Goal: Find specific page/section: Find specific page/section

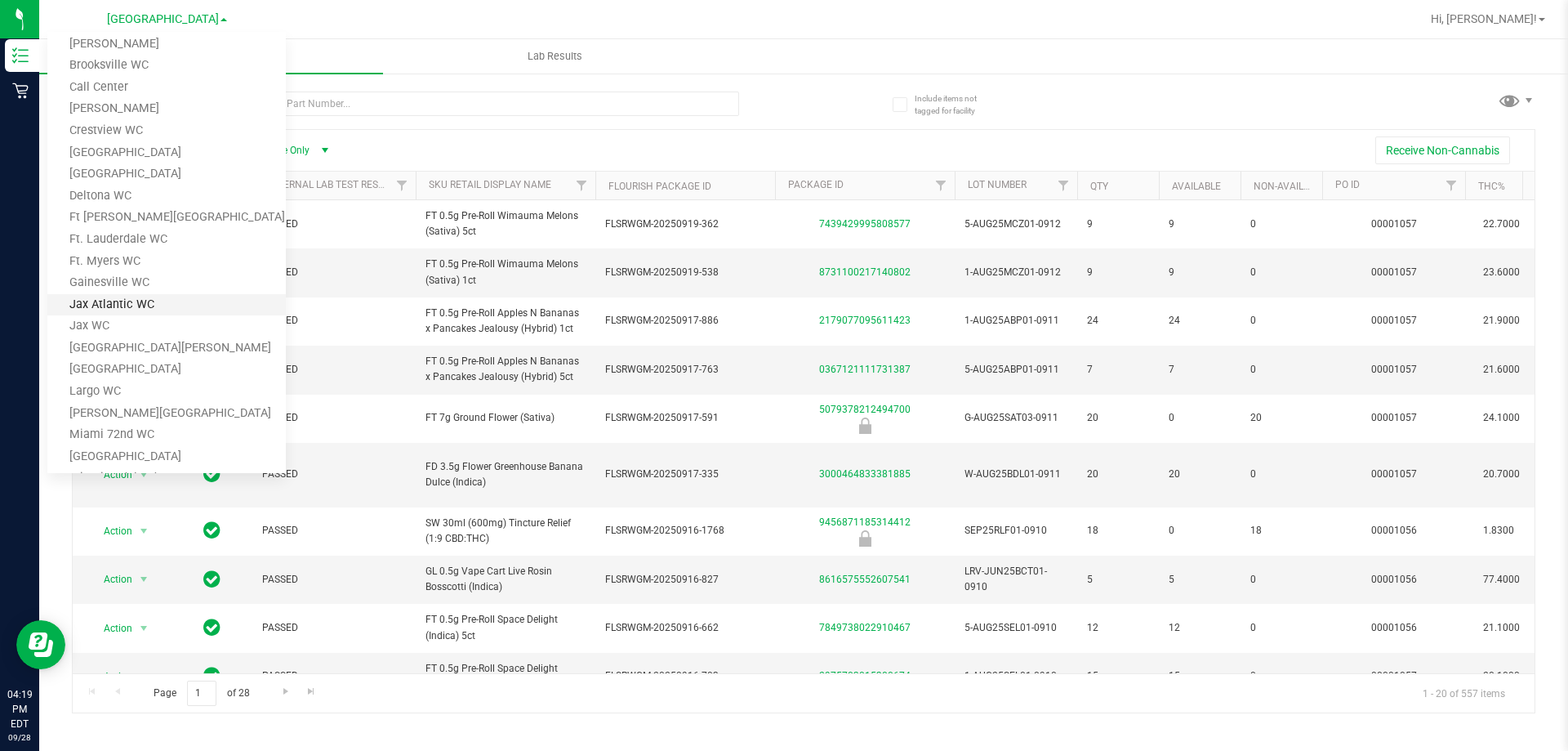
scroll to position [164, 0]
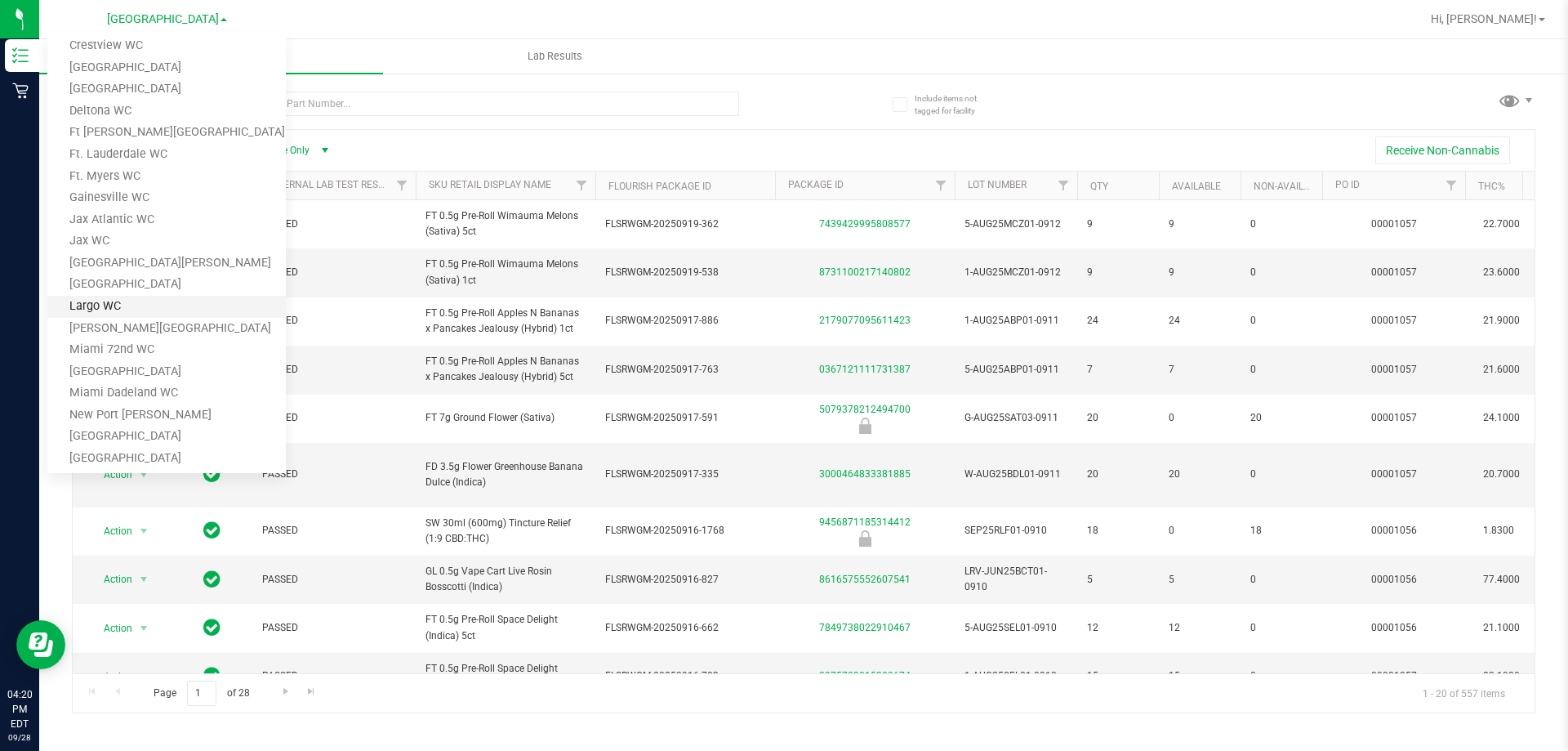
click at [157, 305] on link "Largo WC" at bounding box center [166, 307] width 238 height 22
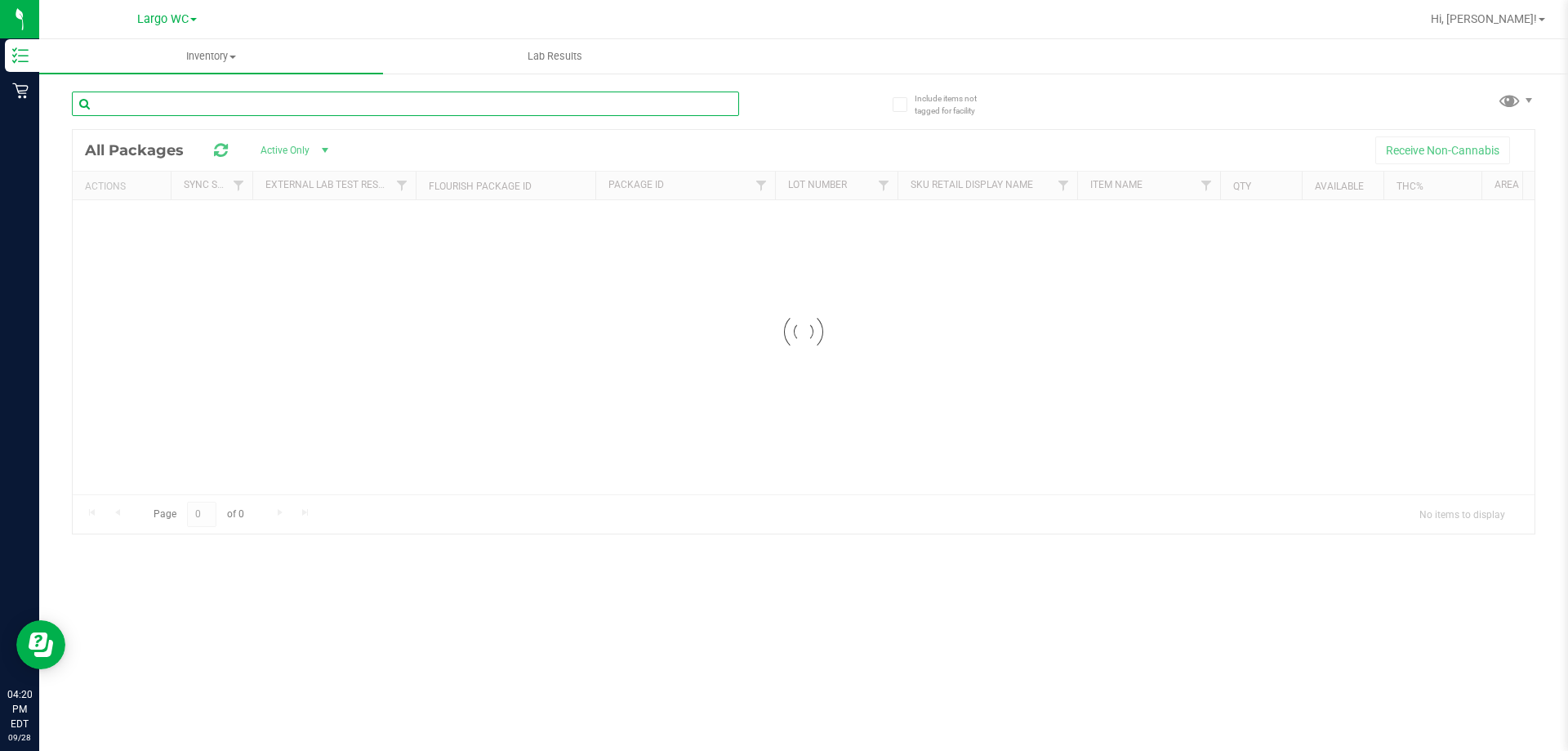
click at [244, 100] on input "text" at bounding box center [406, 104] width 668 height 24
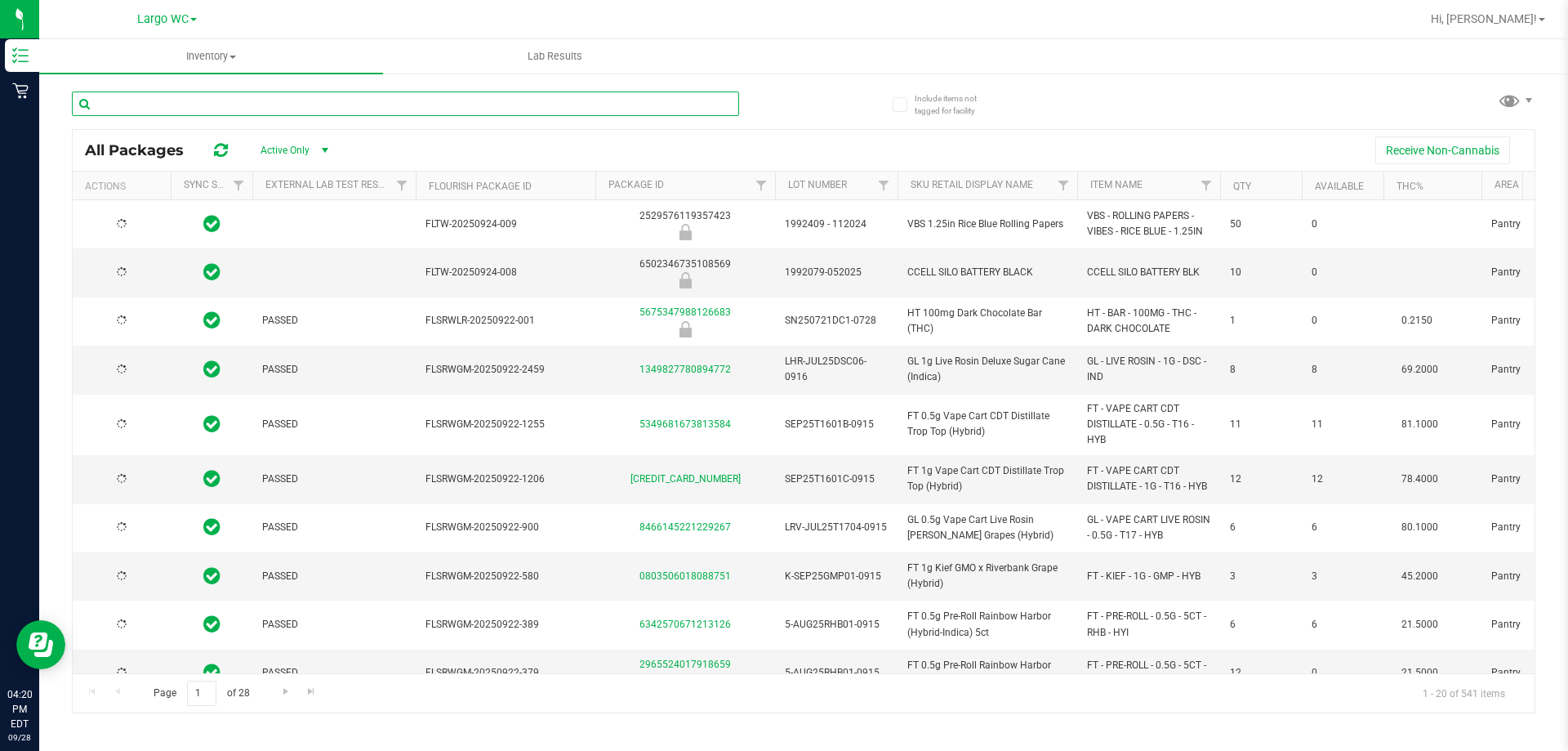
type input "[DATE]"
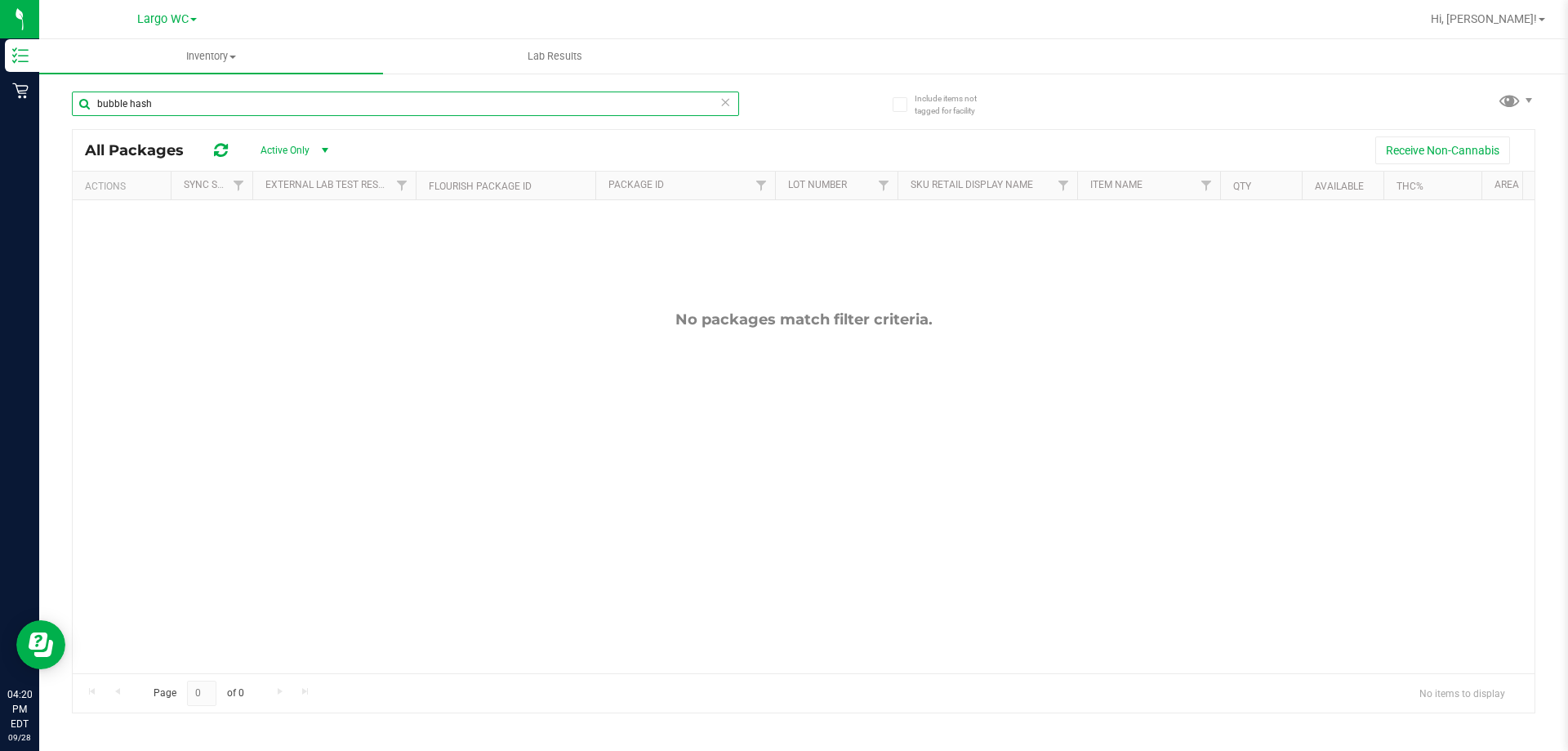
click at [247, 99] on input "bubble hash" at bounding box center [406, 104] width 668 height 24
type input "b"
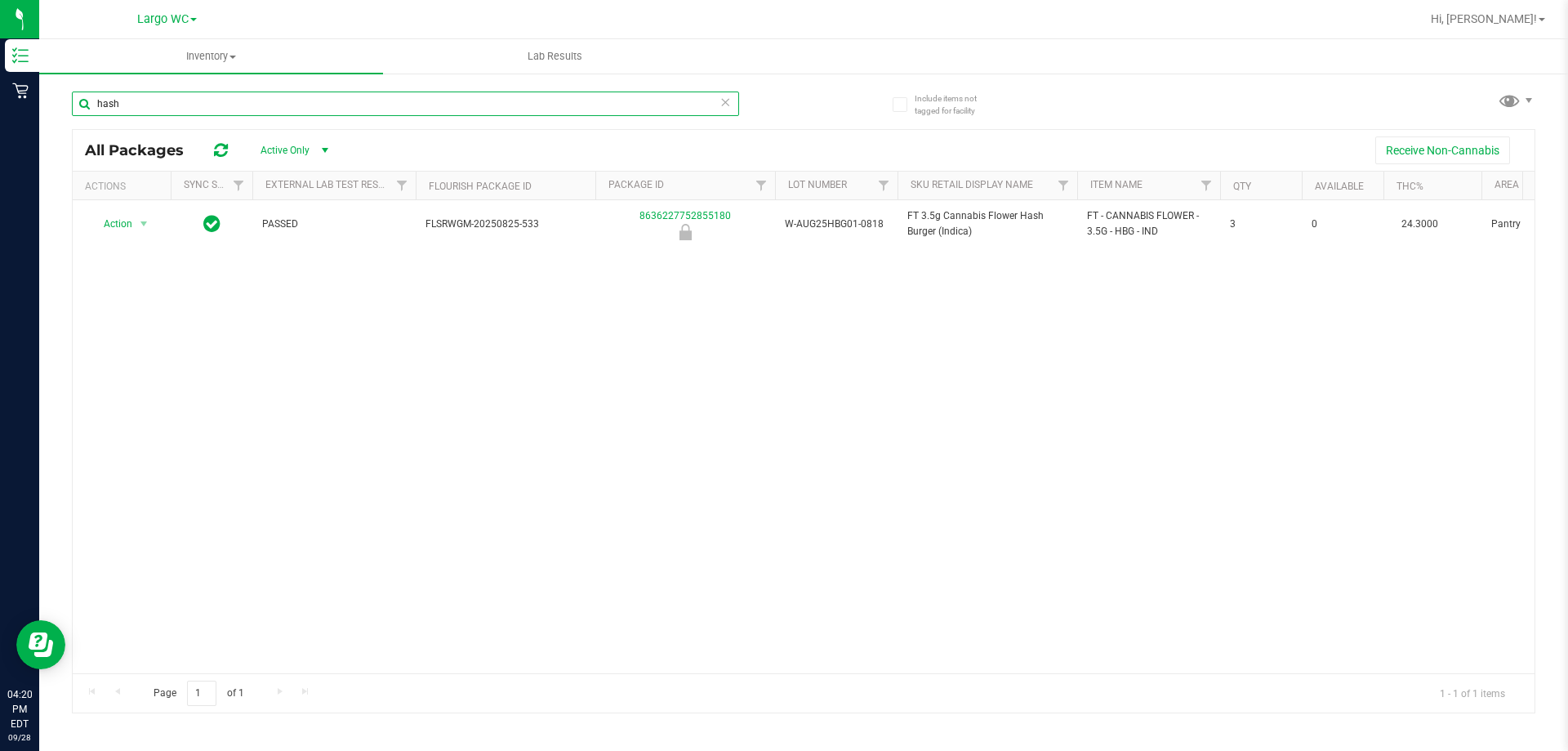
type input "hash"
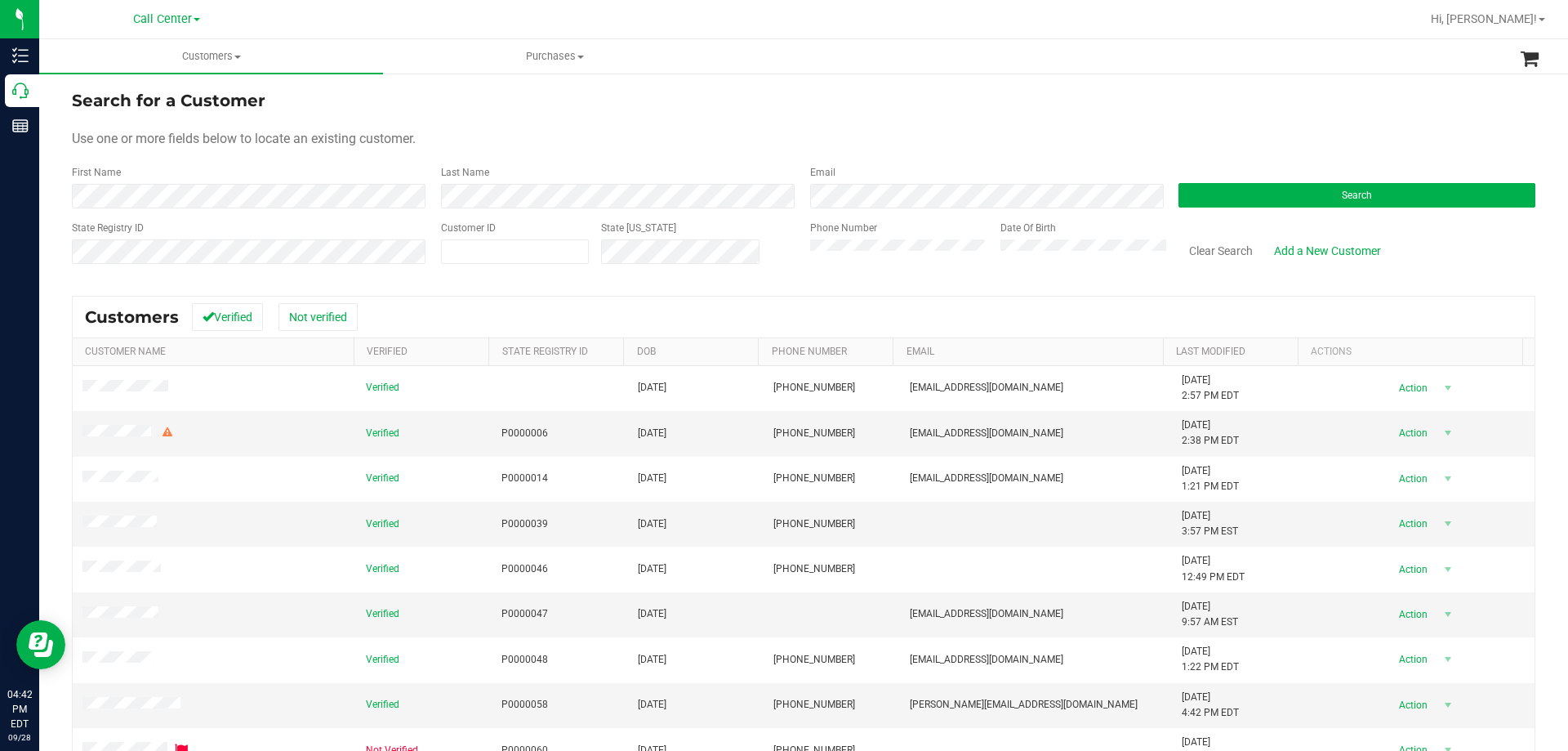
click at [1242, 181] on div "Search" at bounding box center [1350, 186] width 369 height 43
click at [1236, 192] on button "Search" at bounding box center [1358, 195] width 357 height 24
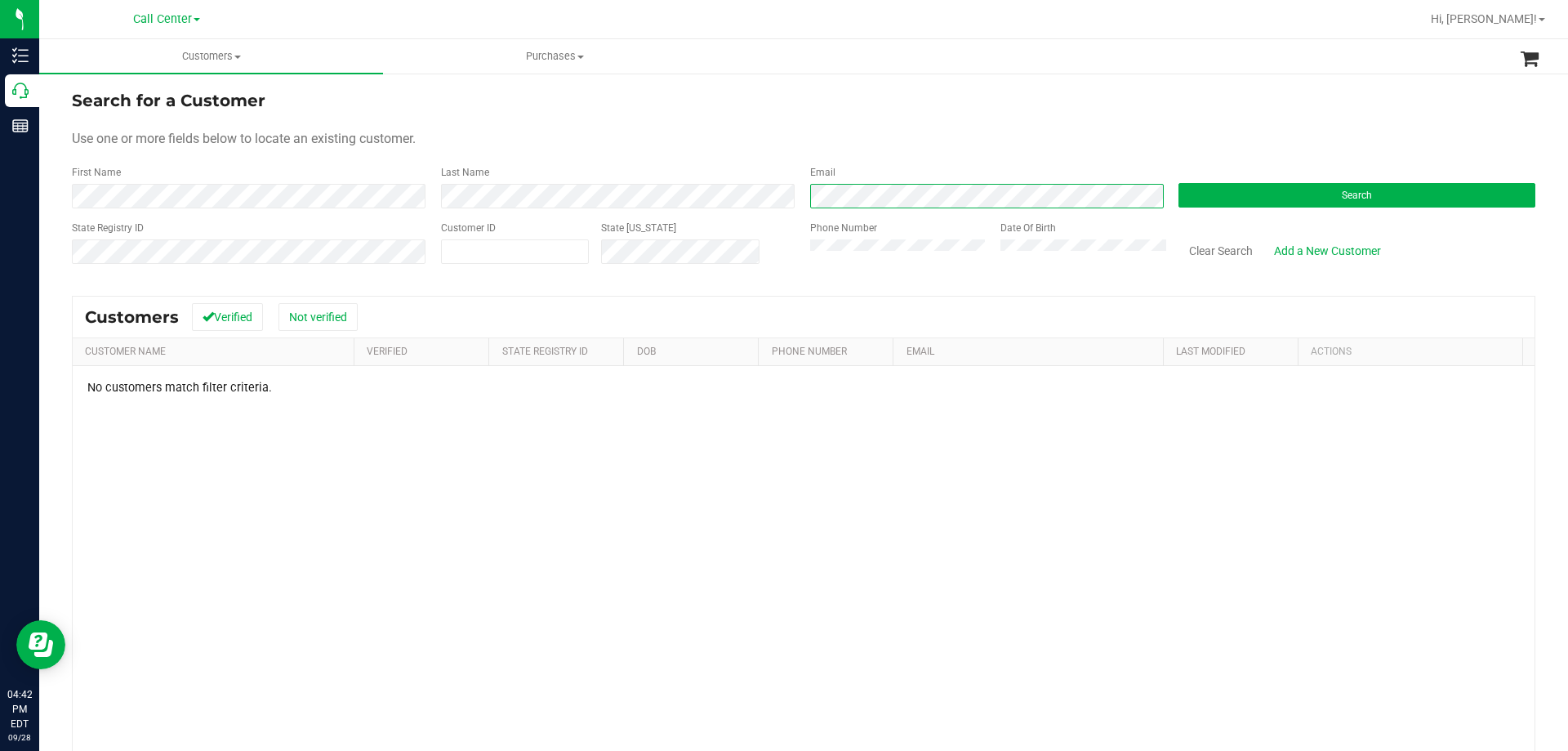
click at [635, 204] on div "First Name Last Name Email Search" at bounding box center [803, 186] width 1463 height 43
click at [1186, 248] on button "Clear Search" at bounding box center [1221, 251] width 85 height 28
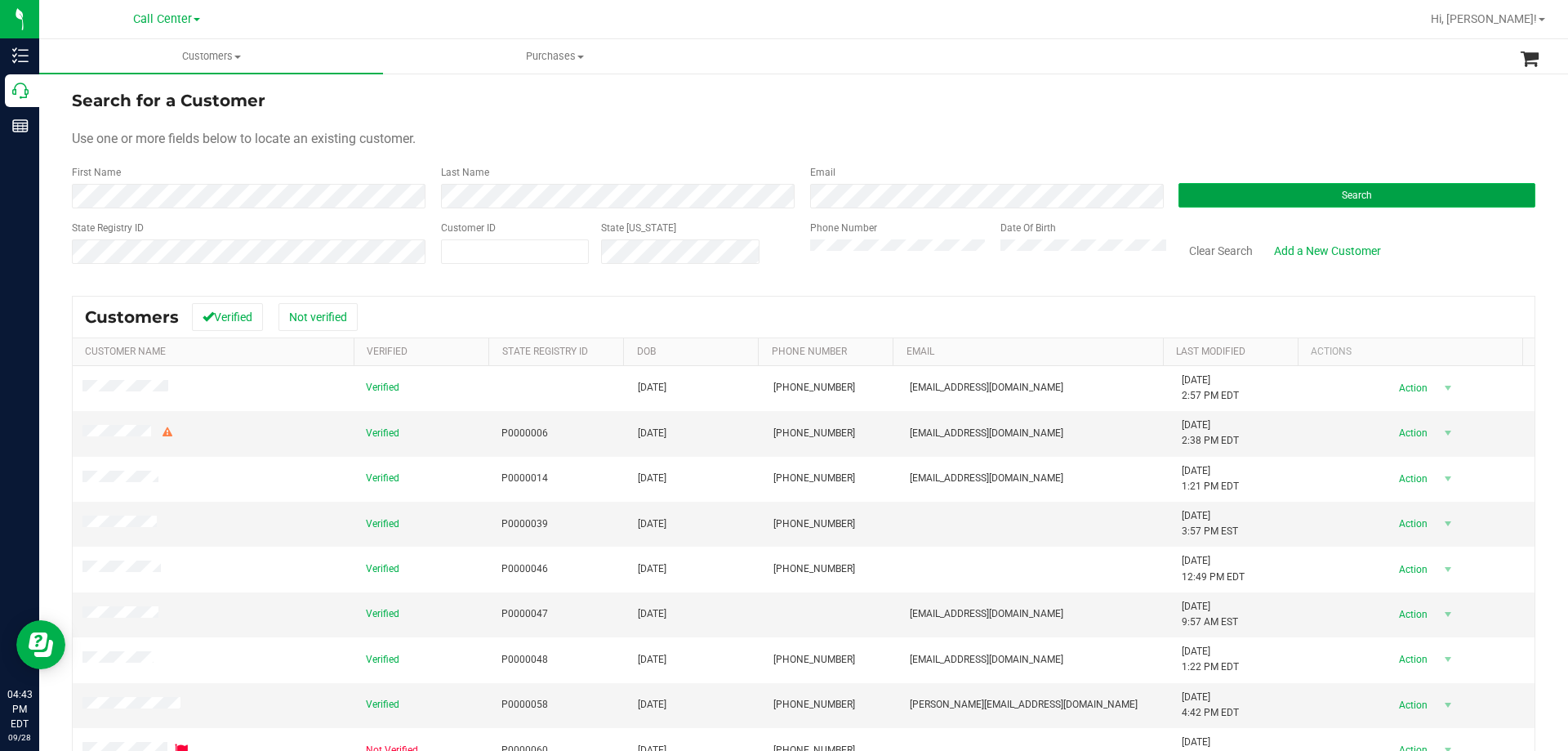
click at [1273, 201] on button "Search" at bounding box center [1358, 195] width 357 height 24
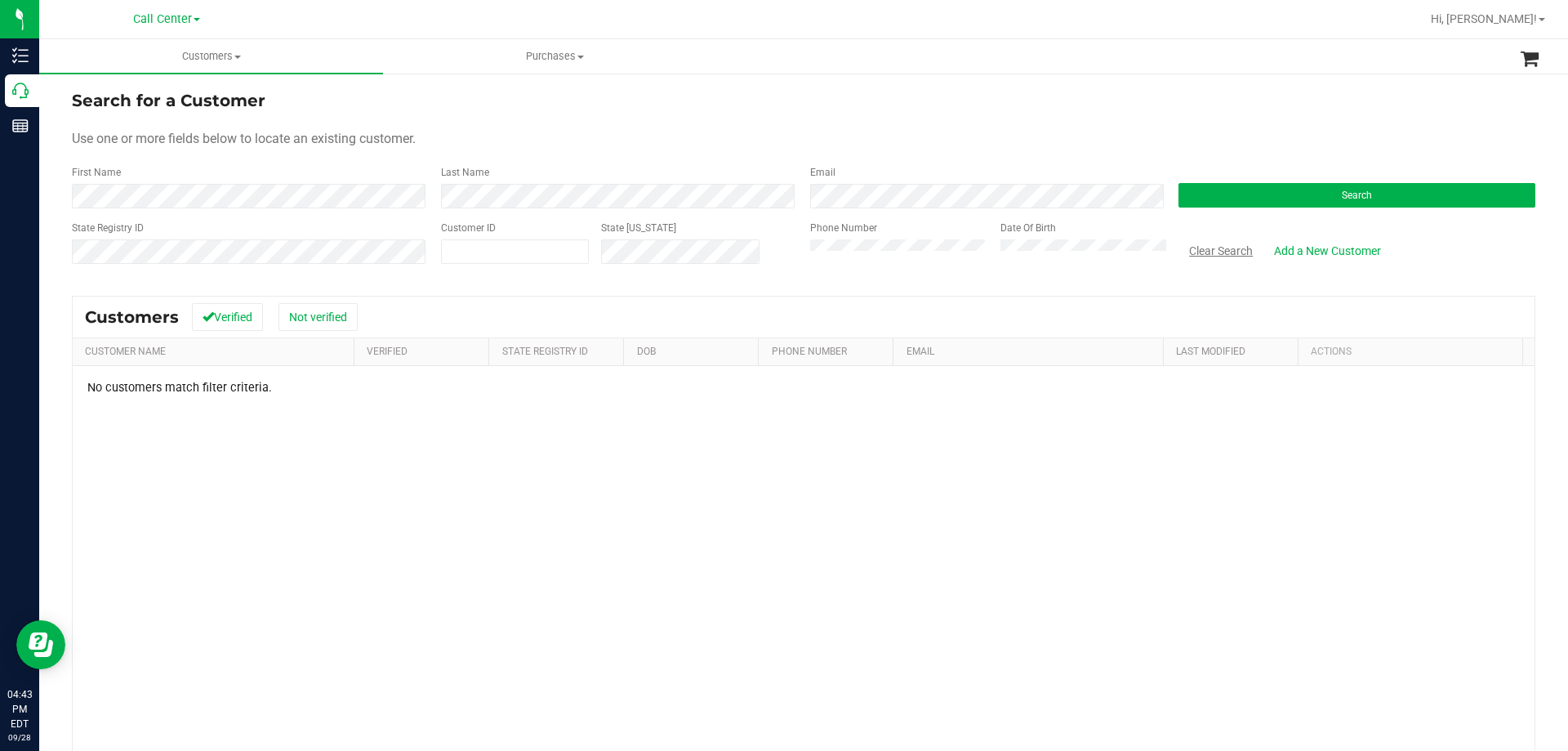
click at [1199, 242] on button "Clear Search" at bounding box center [1221, 251] width 85 height 28
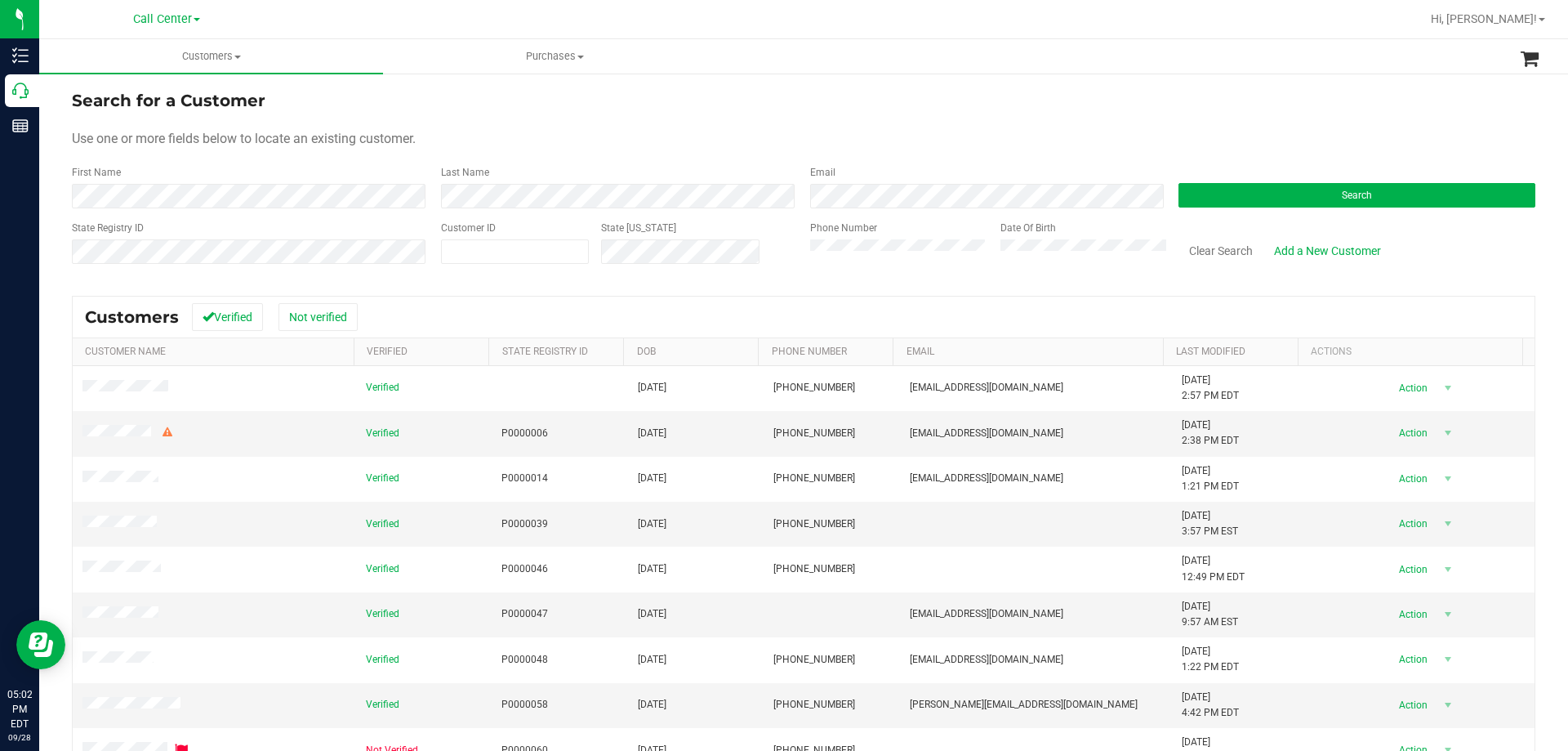
drag, startPoint x: 1494, startPoint y: 1, endPoint x: 1166, endPoint y: 66, distance: 334.4
click at [1068, 63] on ul "Customers All customers Add a new customer All physicians Purchases All purchas…" at bounding box center [823, 57] width 1568 height 36
click at [1528, 22] on span "Hi, [PERSON_NAME]!" at bounding box center [1485, 19] width 107 height 13
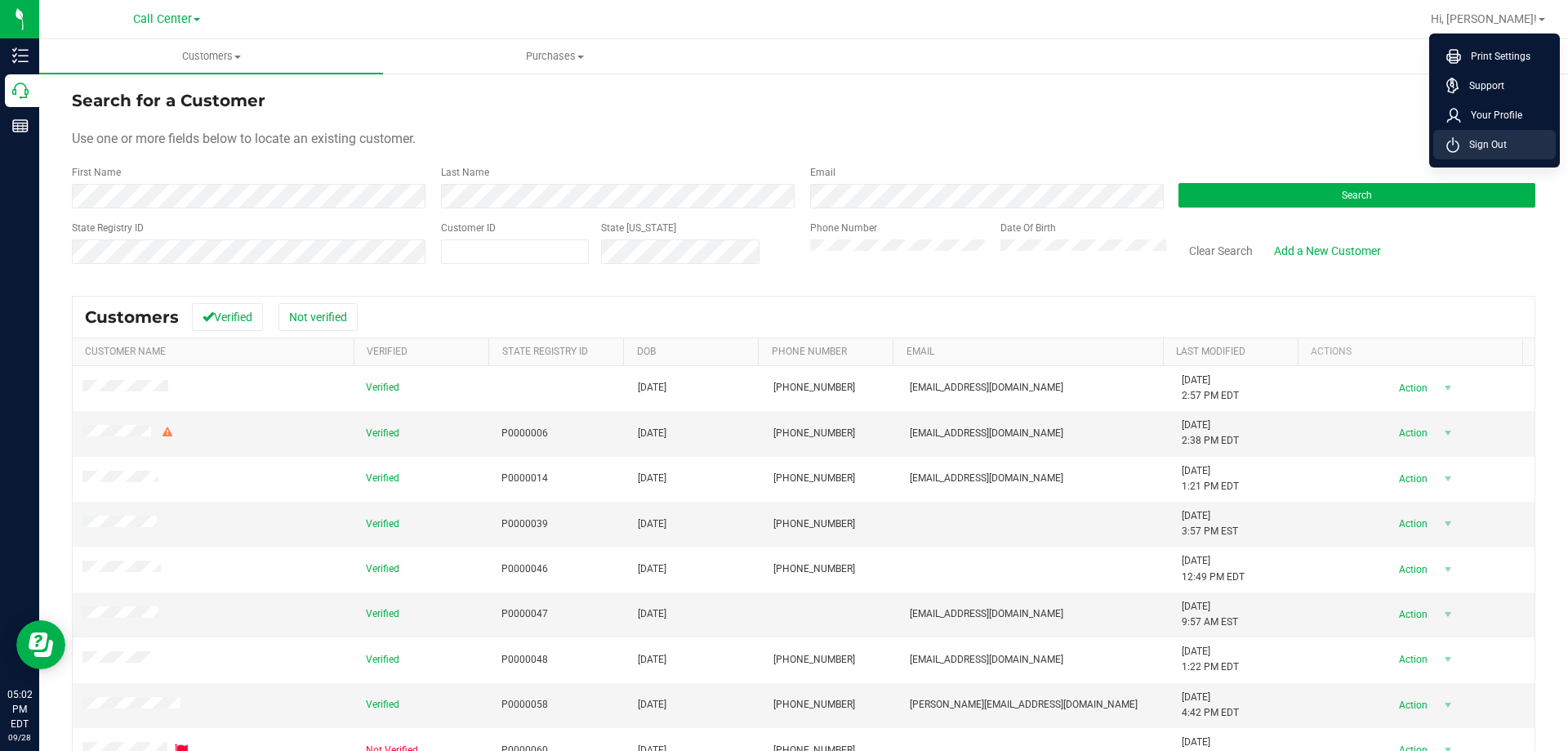
click at [1526, 137] on li "Sign Out" at bounding box center [1494, 144] width 122 height 29
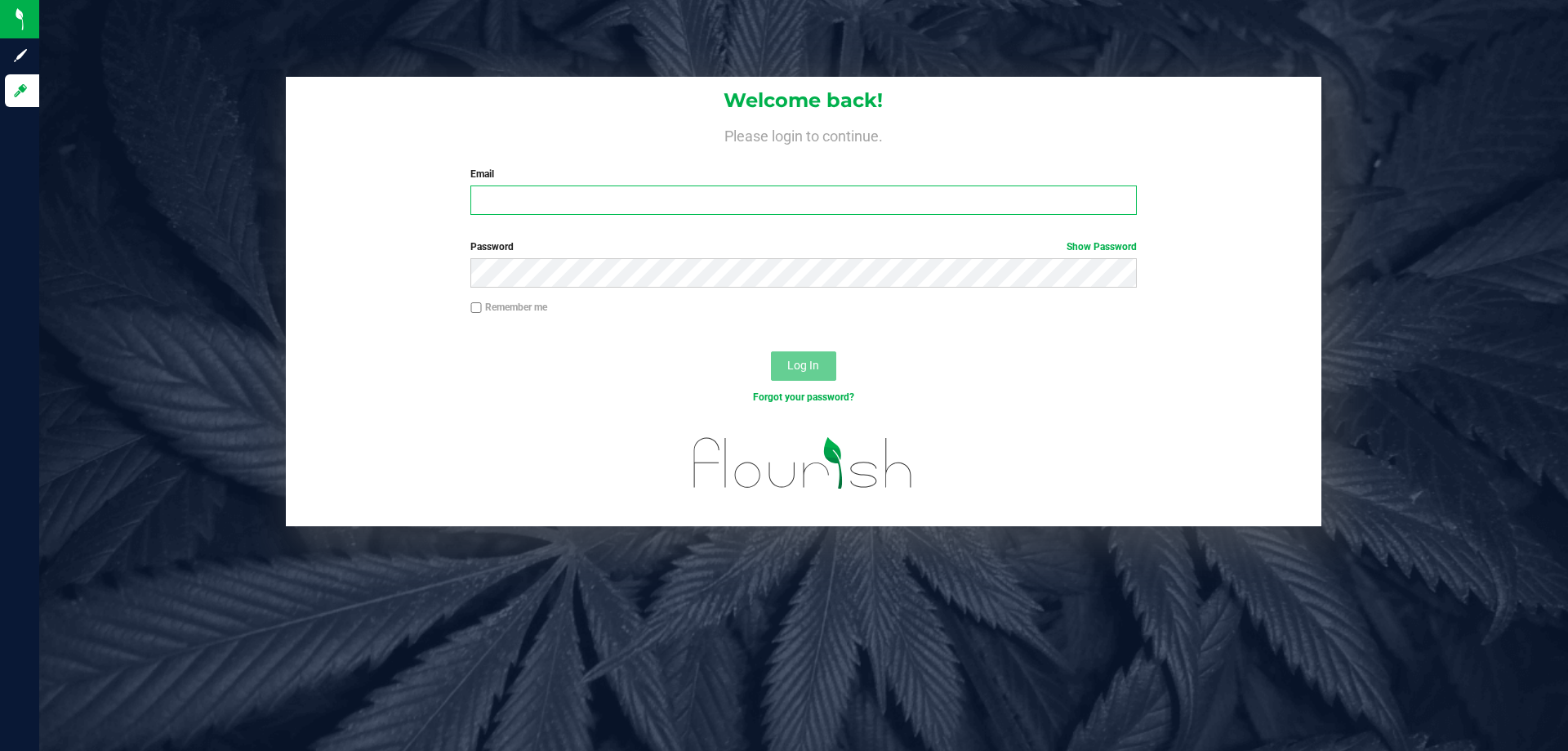
type input "testes@netacare.org"
